Goal: Information Seeking & Learning: Learn about a topic

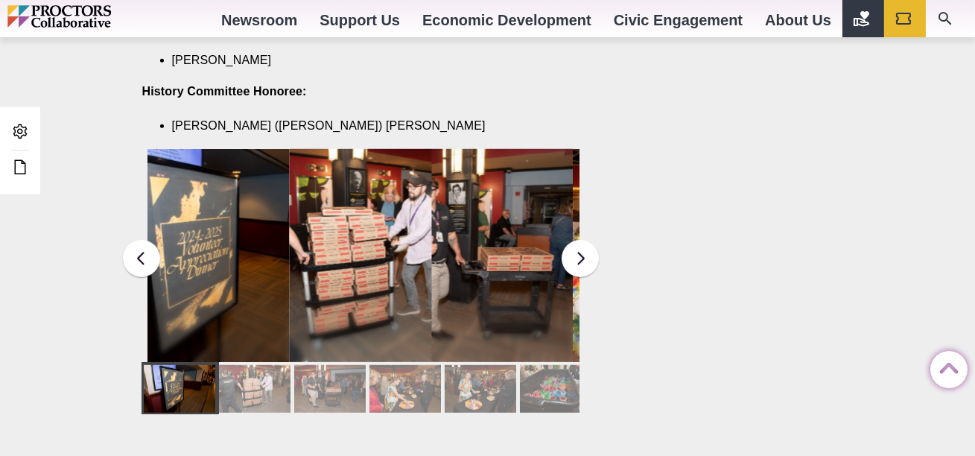
scroll to position [2053, 0]
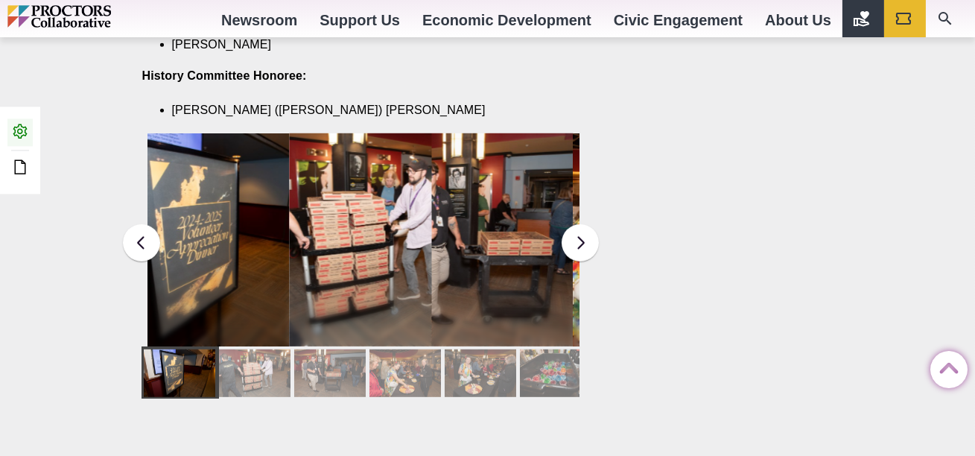
click at [25, 127] on icon at bounding box center [20, 131] width 18 height 18
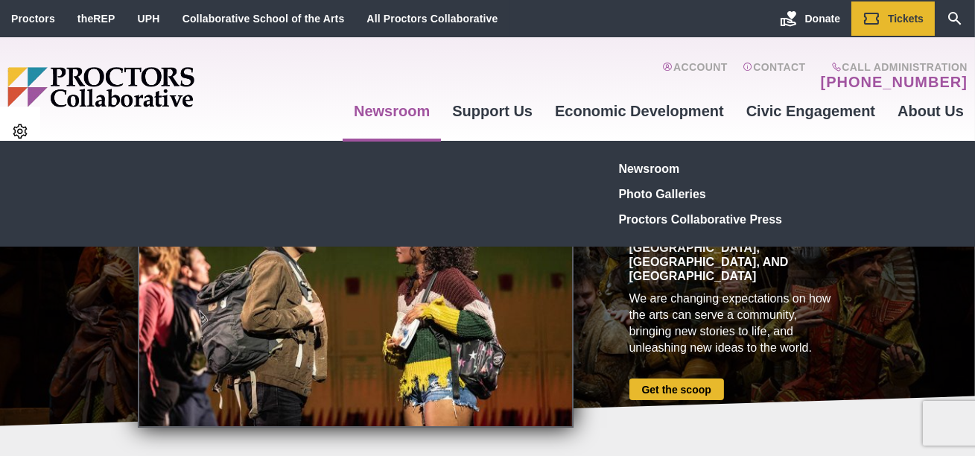
click at [412, 106] on link "Newsroom" at bounding box center [391, 111] width 98 height 40
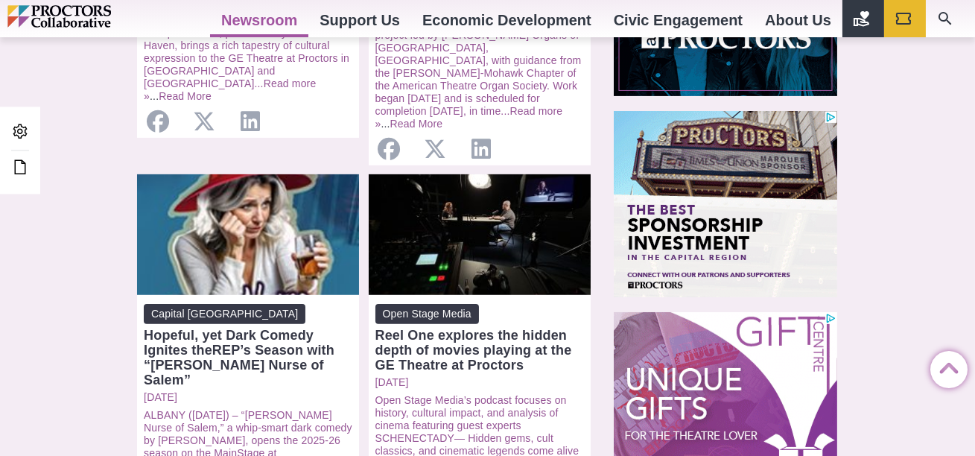
scroll to position [1054, 0]
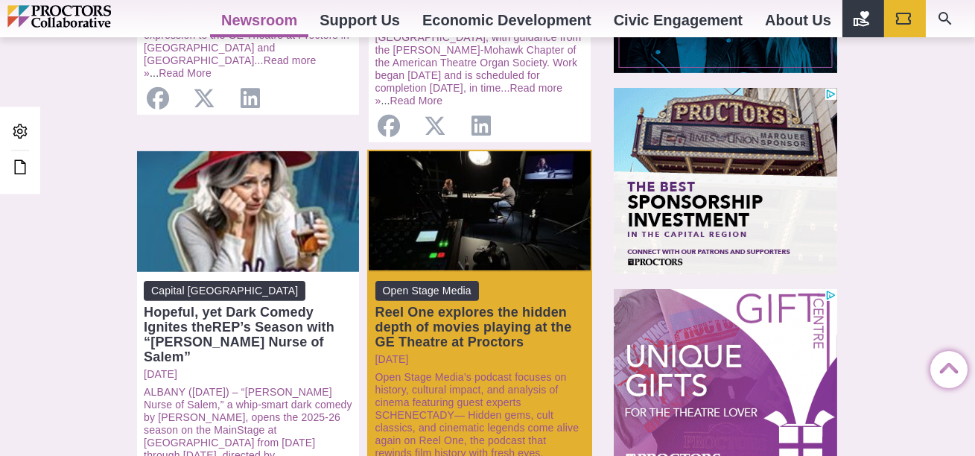
click at [441, 151] on div "Open: Reel One explores the hidden depth of movies playing at the GE Theatre at…" at bounding box center [480, 211] width 222 height 121
